Goal: Information Seeking & Learning: Find specific fact

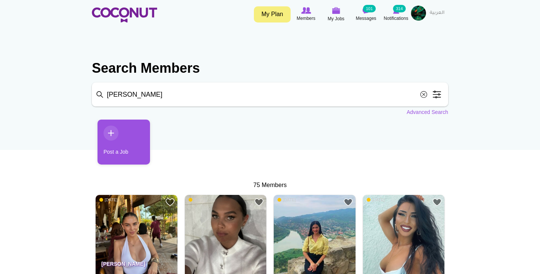
click at [163, 99] on input "pauline" at bounding box center [270, 95] width 356 height 24
type input "p"
click button "Search" at bounding box center [0, 0] width 0 height 0
click at [155, 99] on input "[PERSON_NAME]" at bounding box center [270, 95] width 356 height 24
click at [154, 99] on input "[PERSON_NAME]" at bounding box center [270, 95] width 356 height 24
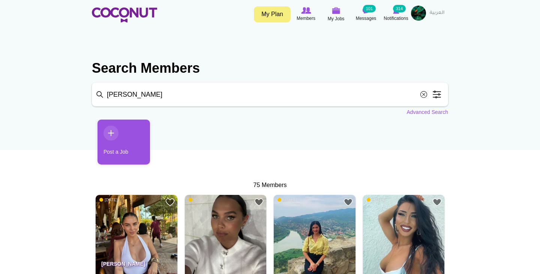
click button "Search" at bounding box center [0, 0] width 0 height 0
type input "Katherine\"
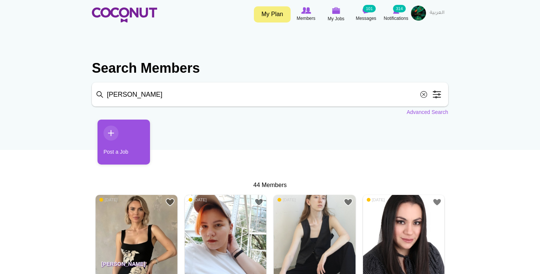
drag, startPoint x: 167, startPoint y: 95, endPoint x: 223, endPoint y: 104, distance: 57.0
click at [223, 104] on input "[PERSON_NAME]" at bounding box center [270, 95] width 356 height 24
type input "[PERSON_NAME]"
click button "Search" at bounding box center [0, 0] width 0 height 0
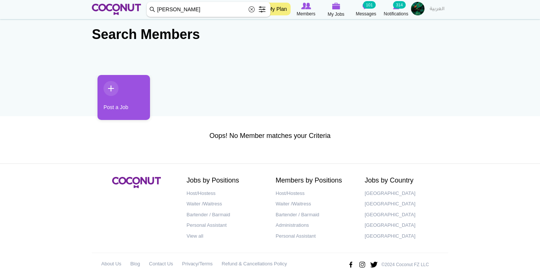
scroll to position [33, 0]
